Goal: Task Accomplishment & Management: Manage account settings

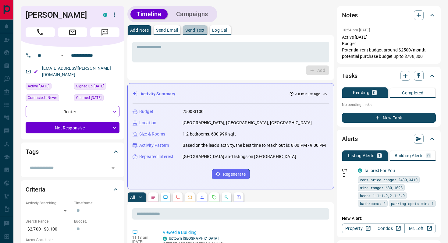
click at [202, 30] on p "Send Text" at bounding box center [194, 30] width 19 height 4
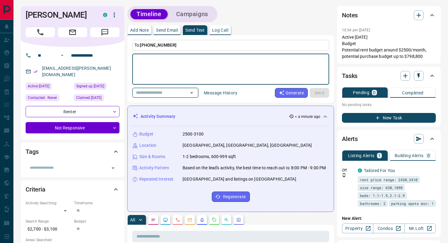
click at [165, 93] on input "text" at bounding box center [156, 93] width 46 height 8
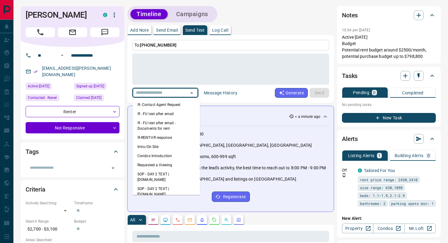
click at [142, 146] on li "Intro/On Site" at bounding box center [165, 146] width 67 height 9
type textarea "**********"
type input "**********"
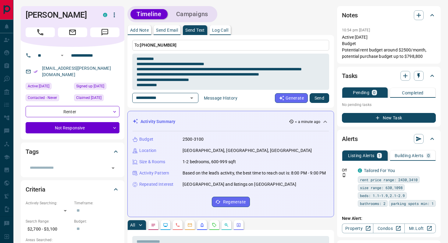
click at [316, 98] on button "Send" at bounding box center [318, 98] width 19 height 10
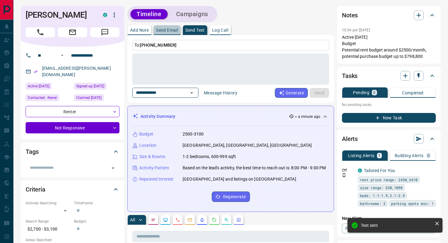
click at [167, 32] on p "Send Email" at bounding box center [167, 30] width 22 height 4
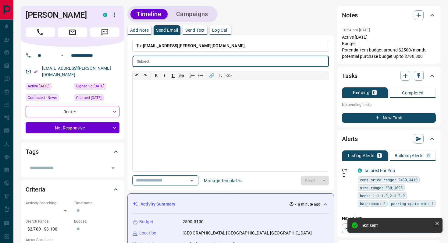
click at [185, 12] on button "Campaigns" at bounding box center [192, 14] width 44 height 10
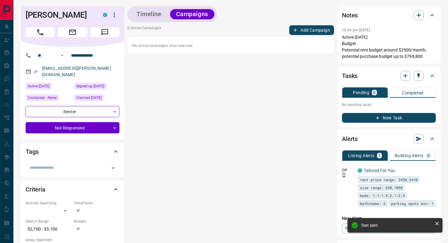
click at [304, 30] on button "Add Campaign" at bounding box center [311, 30] width 45 height 10
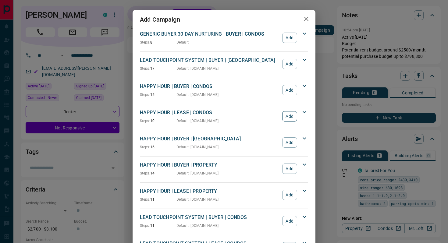
click at [288, 118] on button "Add" at bounding box center [289, 116] width 15 height 10
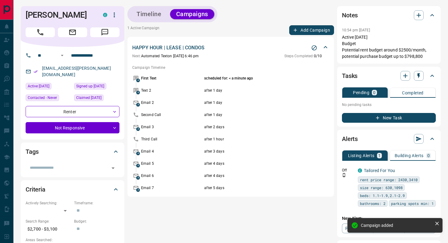
click at [157, 14] on button "Timeline" at bounding box center [148, 14] width 37 height 10
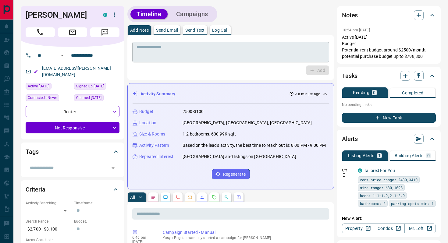
click at [157, 45] on textarea at bounding box center [230, 52] width 188 height 16
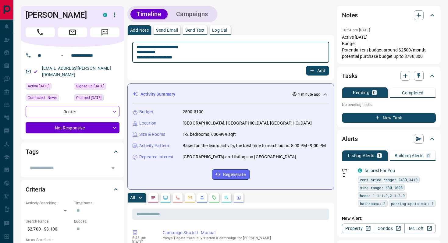
type textarea "**********"
click at [311, 69] on icon "button" at bounding box center [311, 70] width 5 height 5
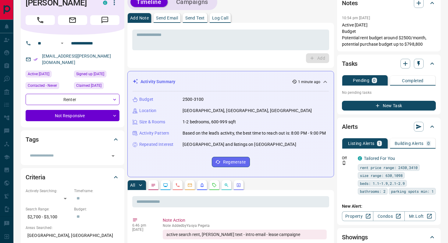
scroll to position [15, 0]
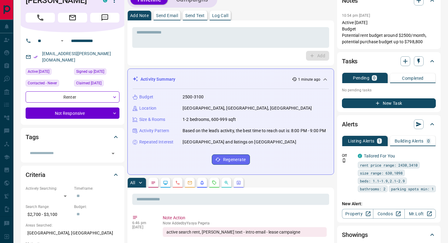
click at [388, 103] on button "New Task" at bounding box center [389, 103] width 94 height 10
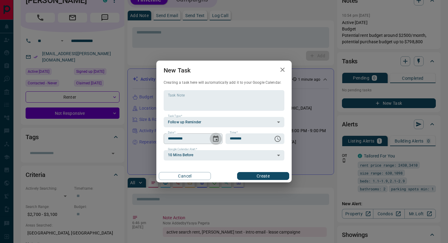
click at [217, 139] on icon "Choose date, selected date is Aug 14, 2025" at bounding box center [215, 138] width 7 height 7
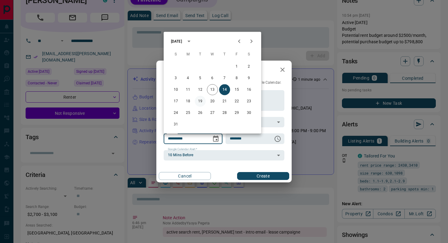
click at [199, 101] on button "19" at bounding box center [200, 101] width 11 height 11
type input "**********"
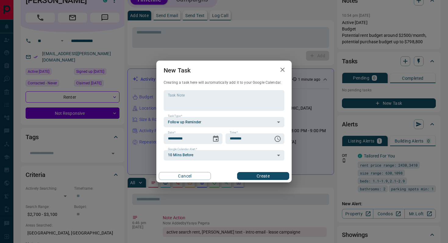
click at [252, 177] on button "Create" at bounding box center [263, 176] width 52 height 8
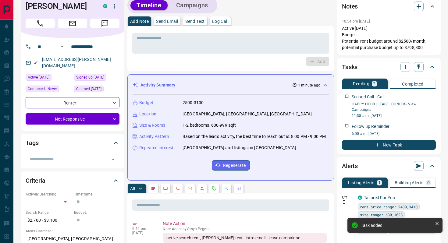
scroll to position [0, 0]
